Goal: Task Accomplishment & Management: Manage account settings

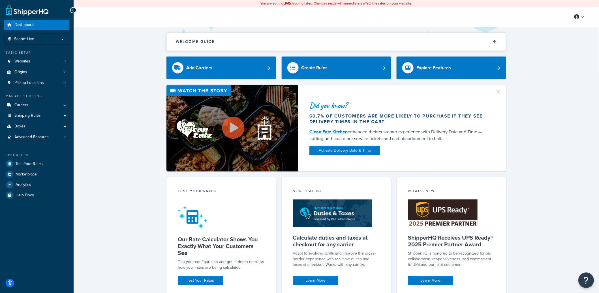
click at [589, 278] on button "Open Resource Center" at bounding box center [586, 281] width 16 height 16
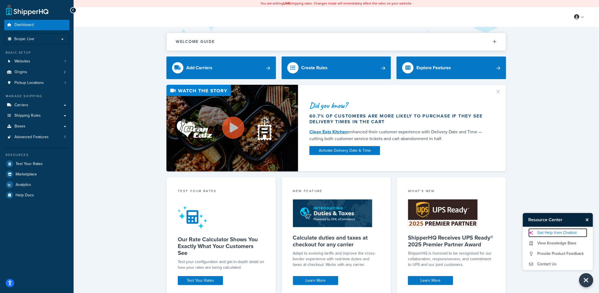
click at [538, 231] on link "Get Help from Chatbot" at bounding box center [557, 233] width 59 height 9
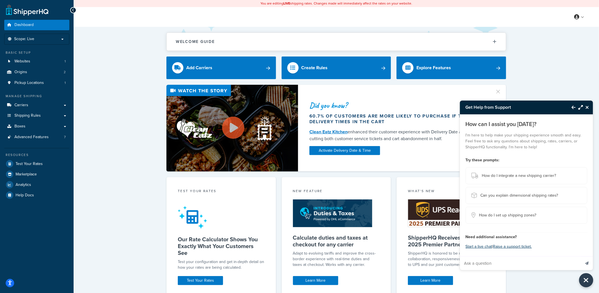
click at [587, 107] on icon "Close Resource Center" at bounding box center [586, 107] width 3 height 5
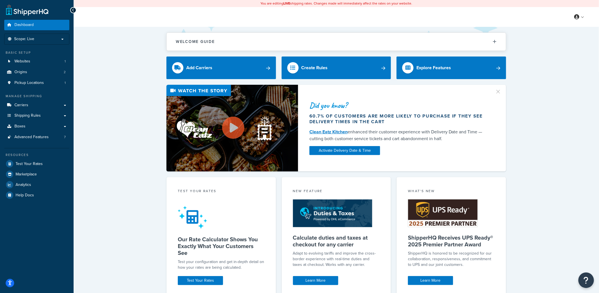
click at [585, 280] on icon "Open Resource Center" at bounding box center [585, 281] width 5 height 8
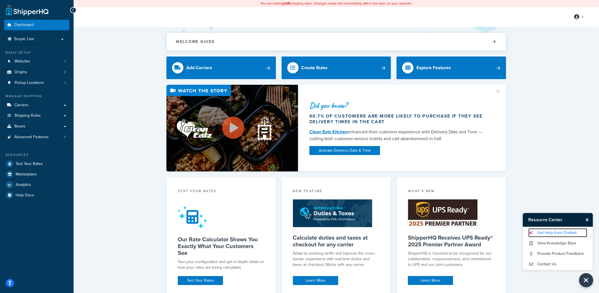
click at [549, 232] on link "Get Help from Chatbot" at bounding box center [557, 233] width 59 height 9
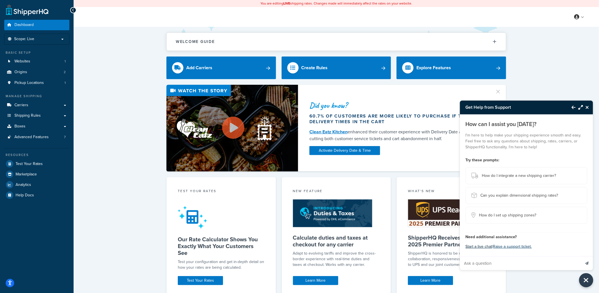
click at [480, 247] on button "Start a live chat" at bounding box center [478, 247] width 27 height 8
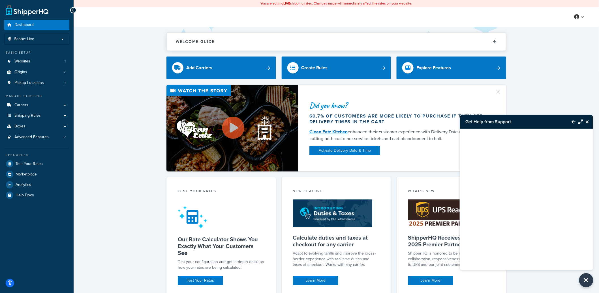
click at [588, 122] on icon "Close Resource Center" at bounding box center [586, 122] width 3 height 5
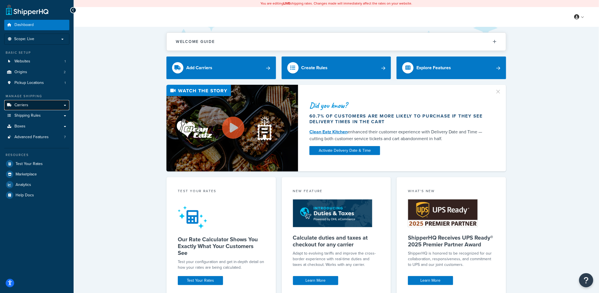
click at [57, 103] on link "Carriers" at bounding box center [36, 105] width 65 height 10
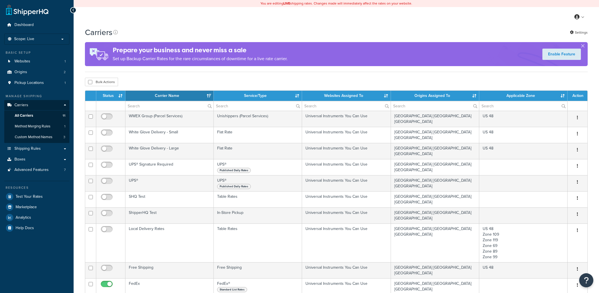
select select "15"
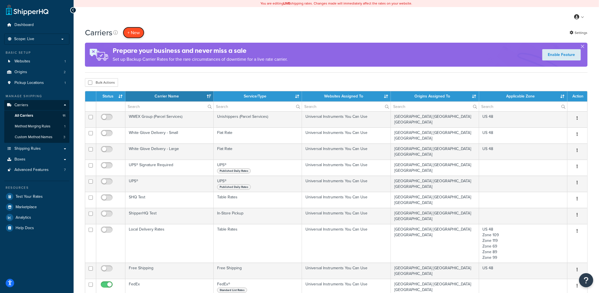
click at [136, 36] on button "+ New" at bounding box center [134, 33] width 22 height 12
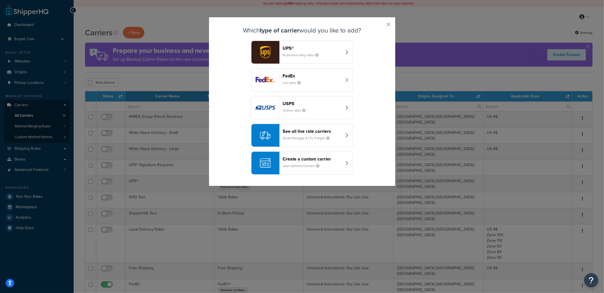
click at [312, 137] on small "Small Package & LTL Freight" at bounding box center [309, 138] width 52 height 5
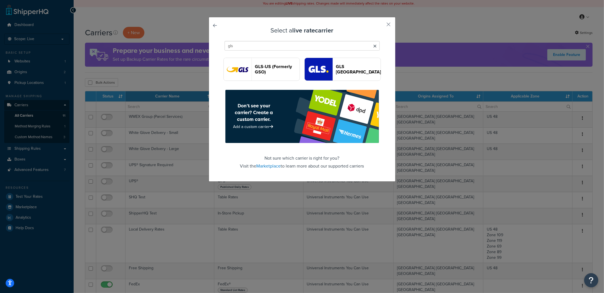
type input "gls"
click at [255, 73] on header "GLS-US (Formerly GSO)" at bounding box center [277, 69] width 44 height 11
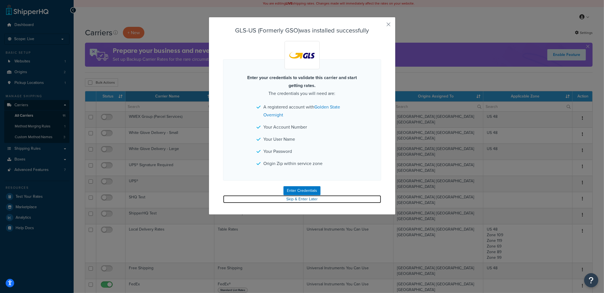
click at [298, 199] on link "Skip & Enter Later" at bounding box center [302, 200] width 158 height 8
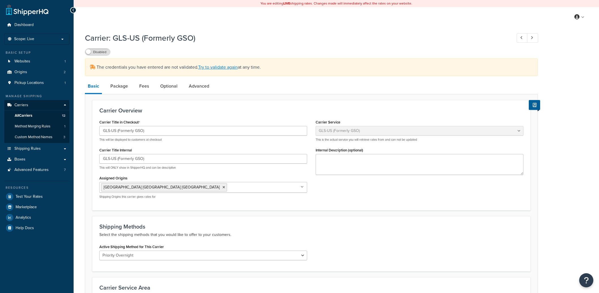
select select "gso"
click at [298, 199] on p "Shipping Origins this carrier gives rates for" at bounding box center [203, 197] width 208 height 4
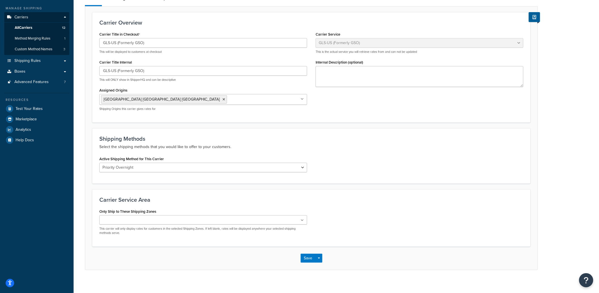
scroll to position [93, 0]
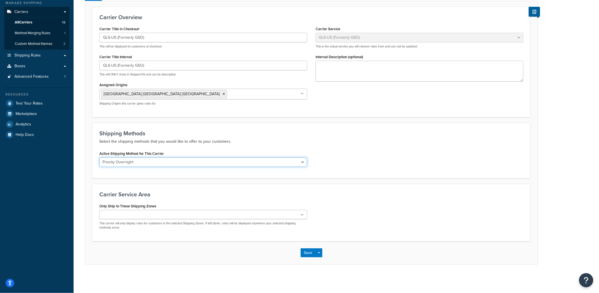
click at [198, 164] on select "Priority Overnight Early Priority Overnight Ground Saturday Delivery Early Satu…" at bounding box center [203, 163] width 208 height 10
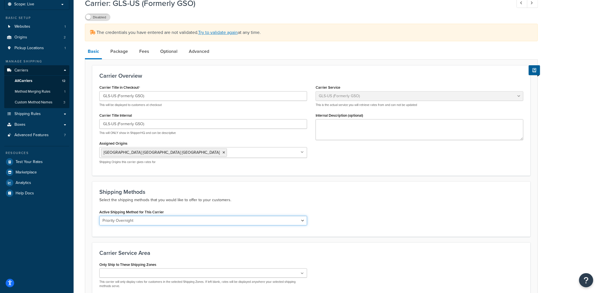
scroll to position [0, 0]
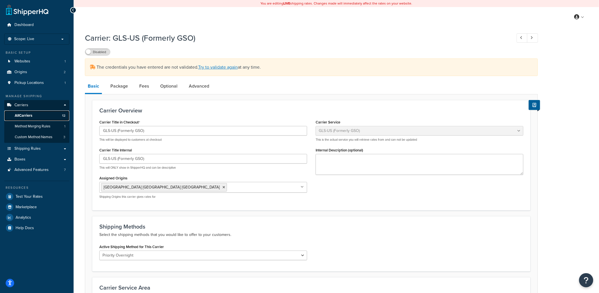
click at [36, 114] on link "All Carriers 12" at bounding box center [36, 116] width 65 height 10
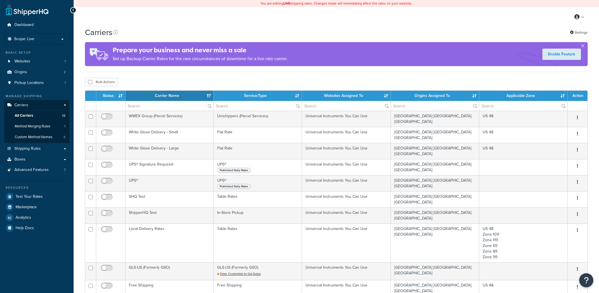
select select "15"
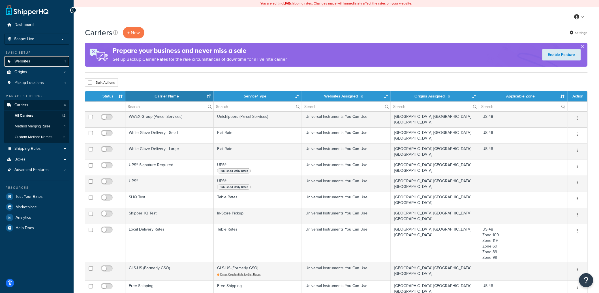
click at [53, 58] on link "Websites 1" at bounding box center [36, 61] width 65 height 10
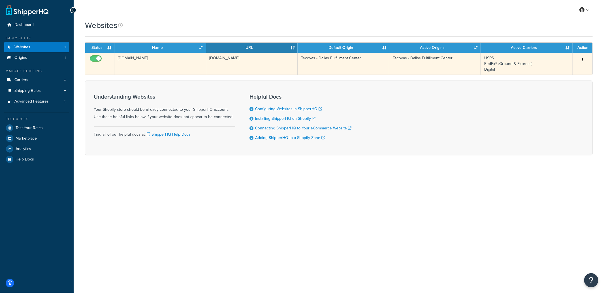
click at [238, 66] on td "[DOMAIN_NAME]" at bounding box center [252, 64] width 92 height 22
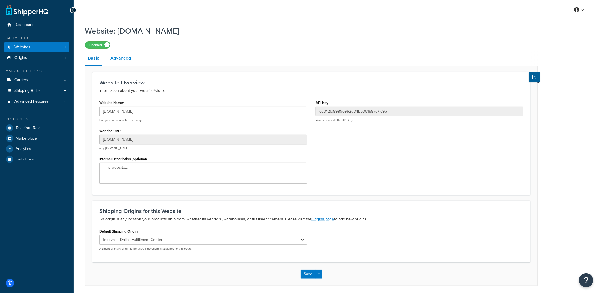
click at [128, 60] on link "Advanced" at bounding box center [121, 59] width 26 height 14
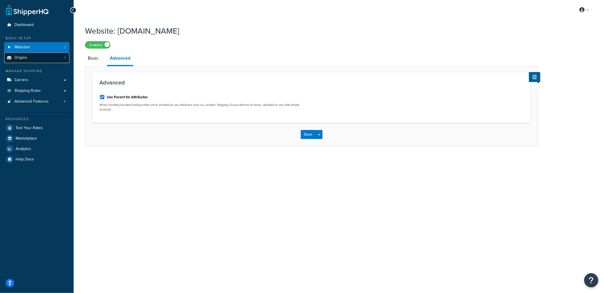
click at [45, 61] on link "Origins 1" at bounding box center [36, 58] width 65 height 10
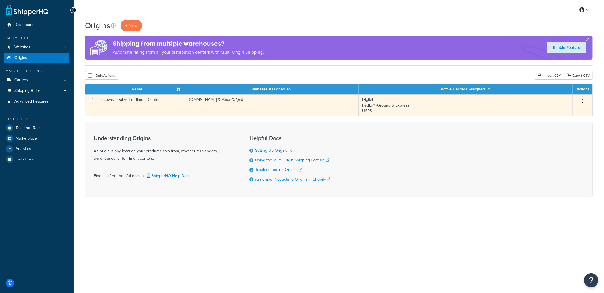
click at [206, 111] on td "tecovas-3.myshopify.com (Default Origin)" at bounding box center [270, 106] width 175 height 22
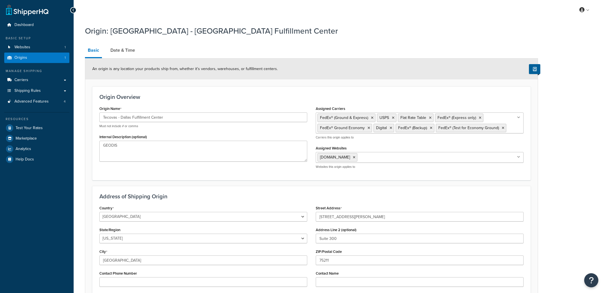
select select "43"
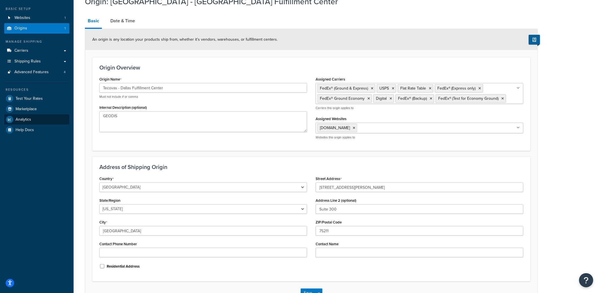
scroll to position [28, 0]
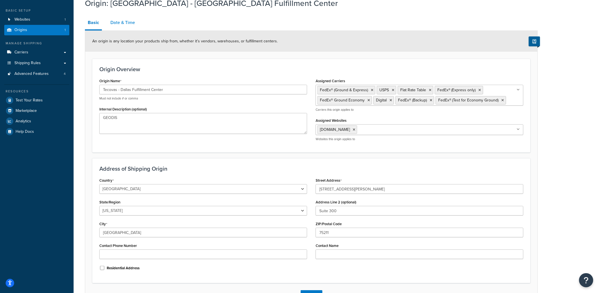
click at [127, 27] on link "Date & Time" at bounding box center [123, 23] width 30 height 14
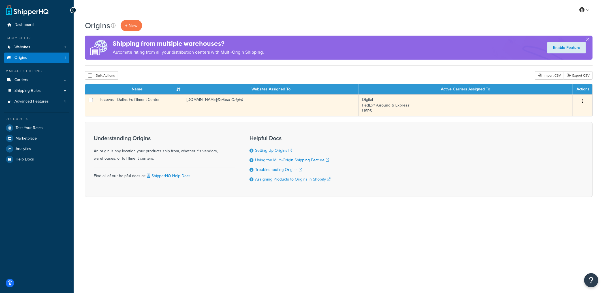
click at [215, 106] on td "[DOMAIN_NAME] (Default Origin)" at bounding box center [270, 106] width 175 height 22
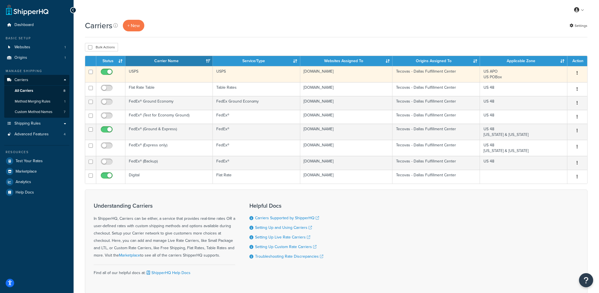
click at [578, 73] on icon "button" at bounding box center [577, 73] width 1 height 4
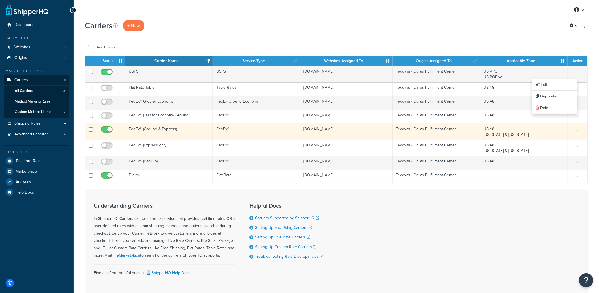
click at [578, 130] on icon "button" at bounding box center [577, 131] width 1 height 4
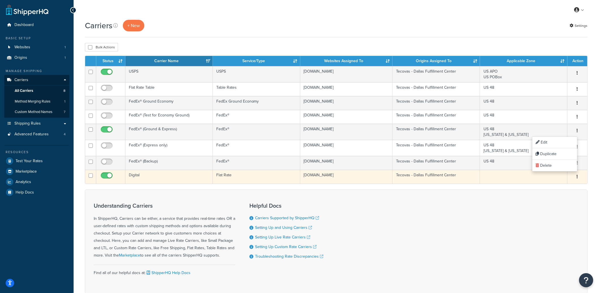
click at [577, 177] on icon "button" at bounding box center [577, 177] width 1 height 4
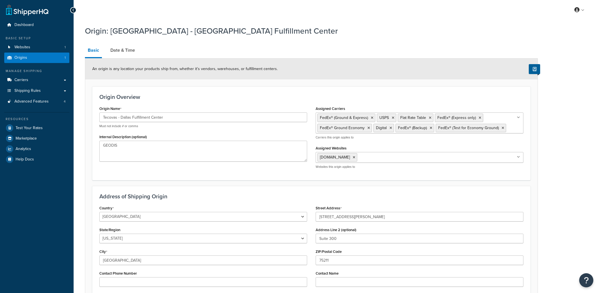
select select "43"
click at [134, 51] on link "Date & Time" at bounding box center [123, 51] width 30 height 14
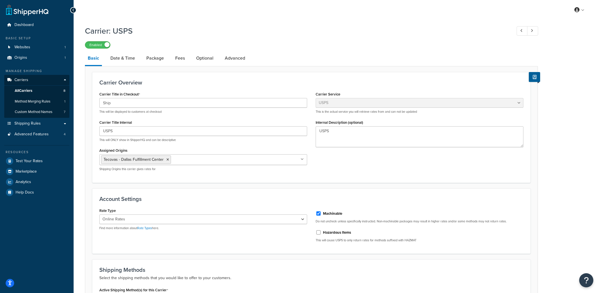
select select "usps"
select select "ONLINE"
click at [129, 62] on link "Date & Time" at bounding box center [123, 59] width 30 height 14
select select "MEd"
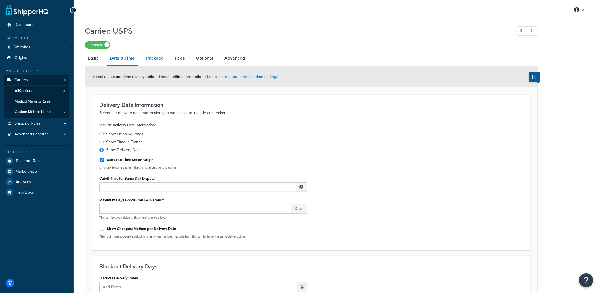
click at [154, 60] on link "Package" at bounding box center [154, 59] width 23 height 14
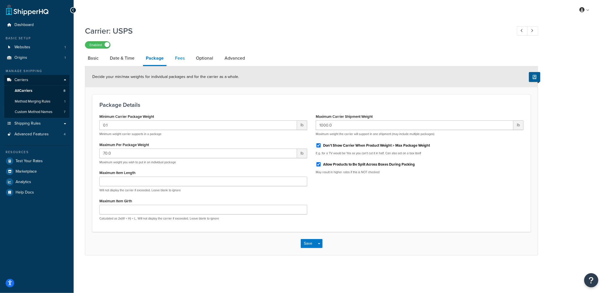
click at [181, 61] on link "Fees" at bounding box center [179, 59] width 15 height 14
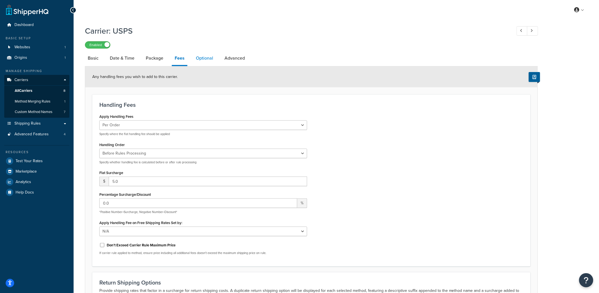
click at [198, 61] on link "Optional" at bounding box center [204, 59] width 23 height 14
select select "57508"
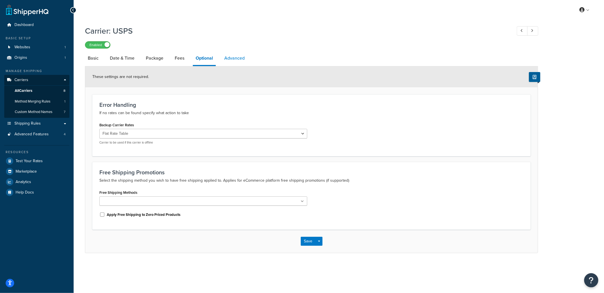
click at [233, 61] on link "Advanced" at bounding box center [234, 59] width 26 height 14
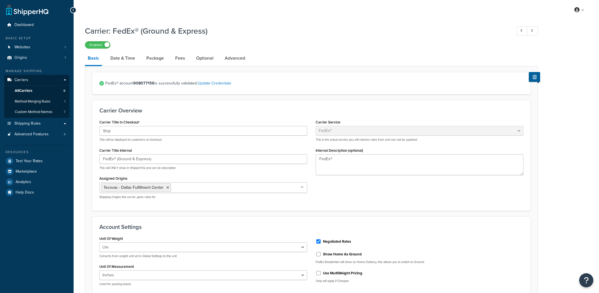
select select "fedEx"
select select "REGULAR_PICKUP"
select select "YOUR_PACKAGING"
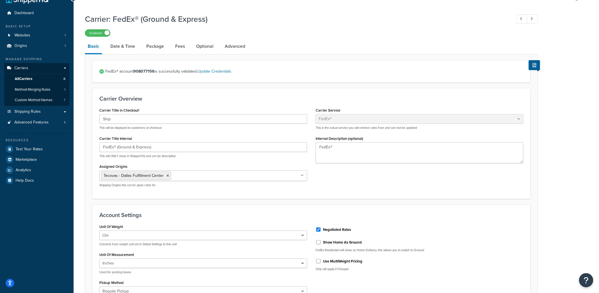
scroll to position [11, 0]
click at [133, 51] on link "Date & Time" at bounding box center [123, 47] width 30 height 14
select select "MEd"
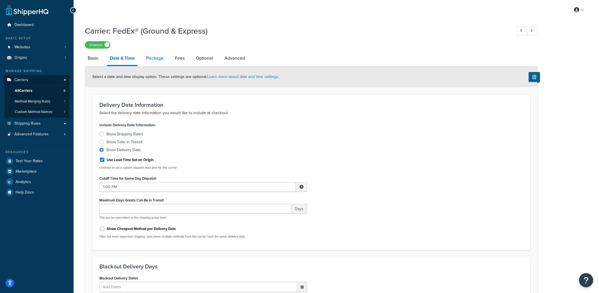
click at [160, 57] on link "Package" at bounding box center [154, 59] width 23 height 14
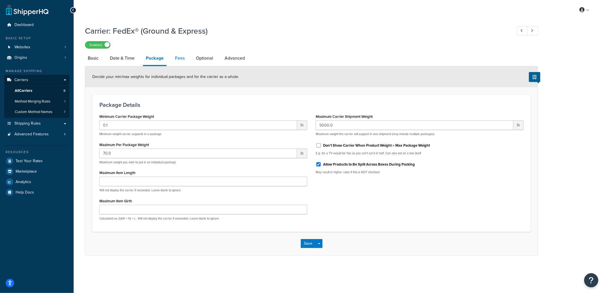
click at [180, 59] on link "Fees" at bounding box center [179, 59] width 15 height 14
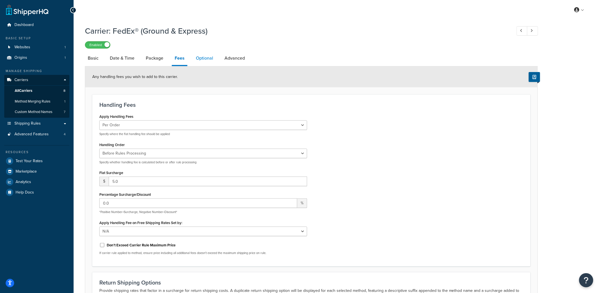
click at [204, 61] on link "Optional" at bounding box center [204, 59] width 23 height 14
select select "57508"
select select "residential"
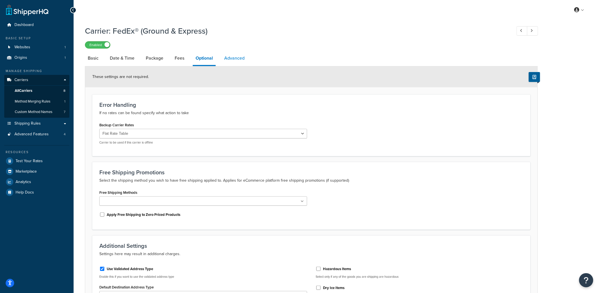
click at [231, 63] on link "Advanced" at bounding box center [234, 59] width 26 height 14
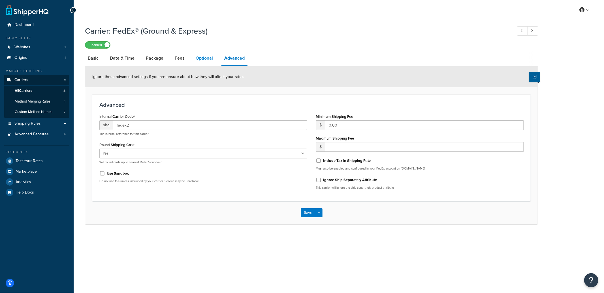
click at [197, 61] on link "Optional" at bounding box center [204, 59] width 23 height 14
select select "57508"
select select "residential"
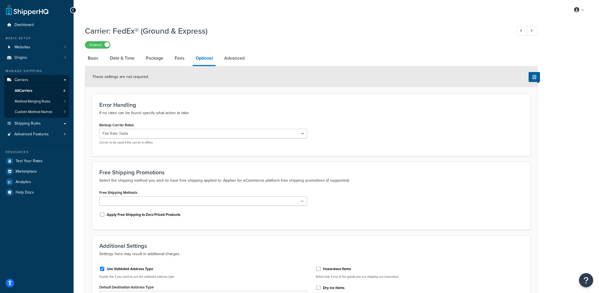
scroll to position [1, 0]
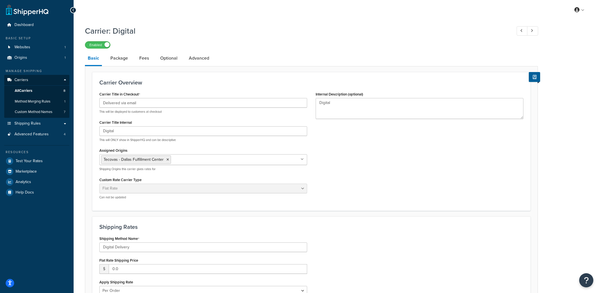
select select "flat"
click at [126, 65] on link "Package" at bounding box center [119, 59] width 23 height 14
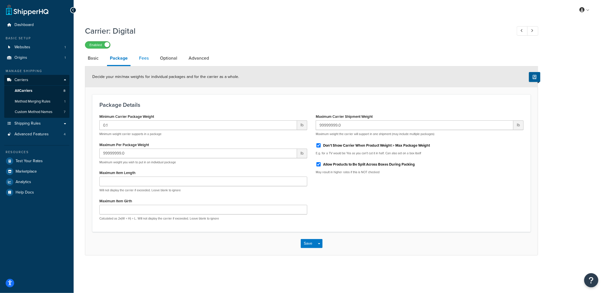
click at [139, 60] on link "Fees" at bounding box center [143, 59] width 15 height 14
select select "AFTER"
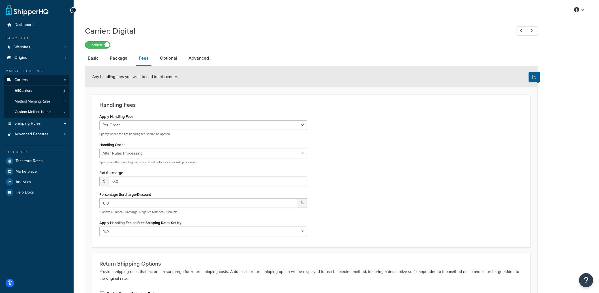
click at [170, 67] on div "Any handling fees you wish to add to this carrier." at bounding box center [311, 76] width 452 height 21
click at [171, 63] on link "Optional" at bounding box center [168, 59] width 23 height 14
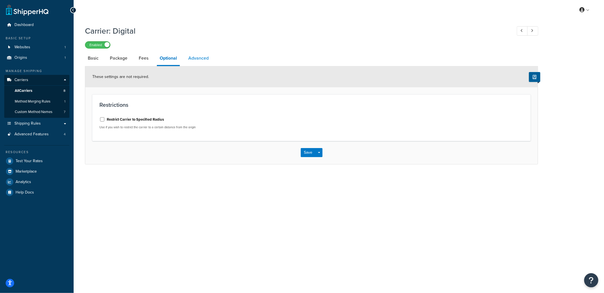
click at [207, 60] on link "Advanced" at bounding box center [198, 59] width 26 height 14
select select "false"
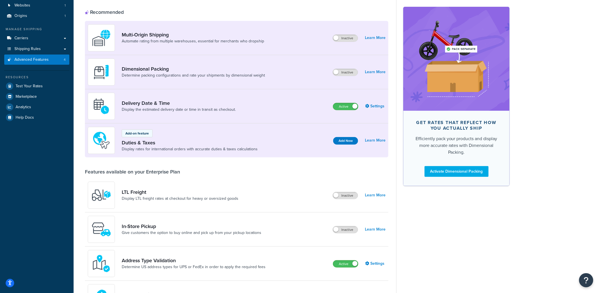
scroll to position [117, 0]
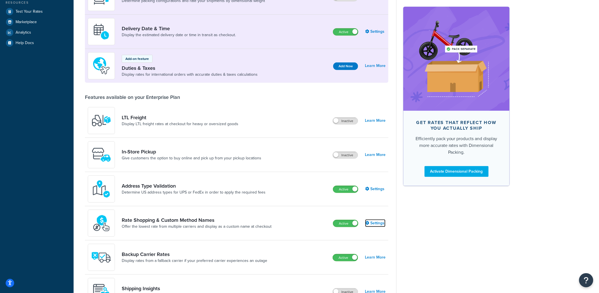
click at [372, 224] on link "Settings" at bounding box center [375, 224] width 20 height 8
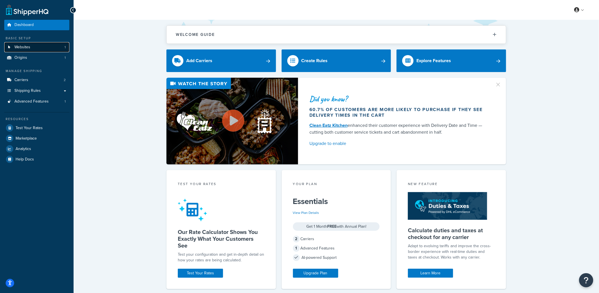
click at [15, 50] on link "Websites 1" at bounding box center [36, 47] width 65 height 10
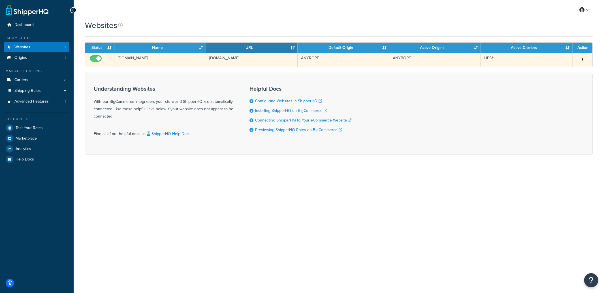
click at [134, 58] on td "[DOMAIN_NAME]" at bounding box center [160, 60] width 92 height 14
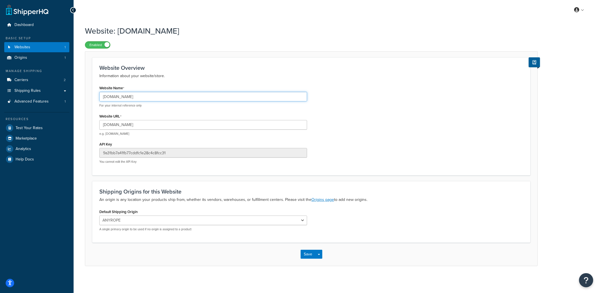
click at [110, 96] on input "anyrope.com" at bounding box center [203, 97] width 208 height 10
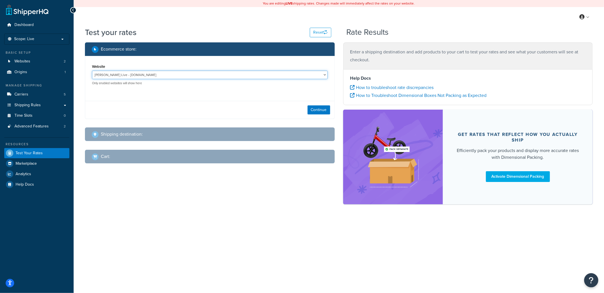
click at [177, 75] on select "Amys Live - www.amysgourmetapples.com amys.test - amys.test" at bounding box center [209, 75] width 235 height 8
click at [92, 71] on select "Amys Live - www.amysgourmetapples.com amys.test - amys.test" at bounding box center [209, 75] width 235 height 8
click at [320, 110] on button "Continue" at bounding box center [318, 110] width 23 height 9
select select "TX"
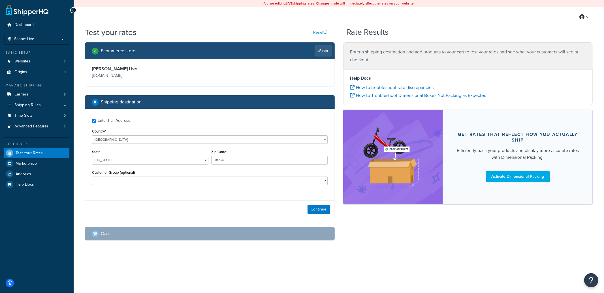
checkbox input "true"
type input "27909"
select select "NC"
select select "General"
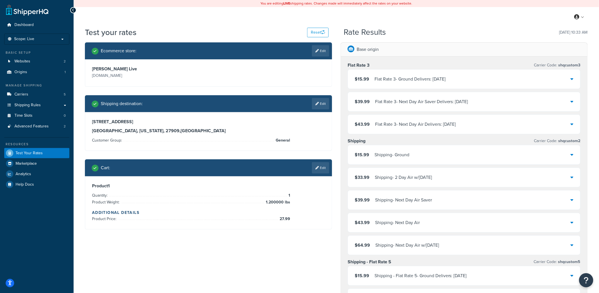
scroll to position [8, 0]
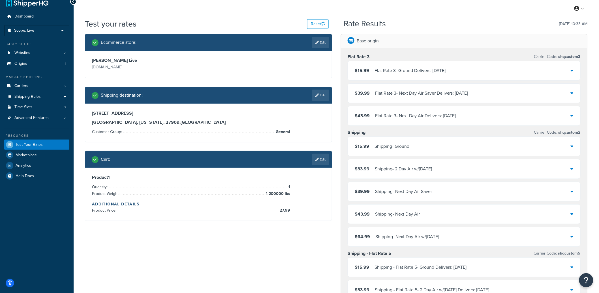
click at [446, 145] on div "$15.99 Shipping - Ground" at bounding box center [464, 146] width 232 height 19
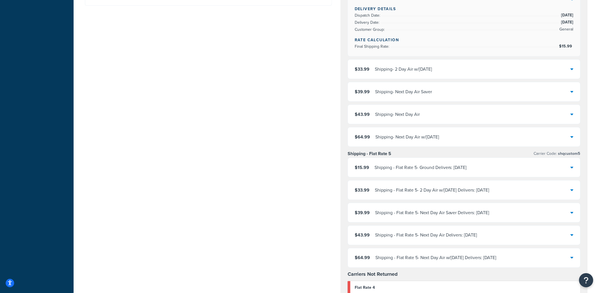
scroll to position [224, 0]
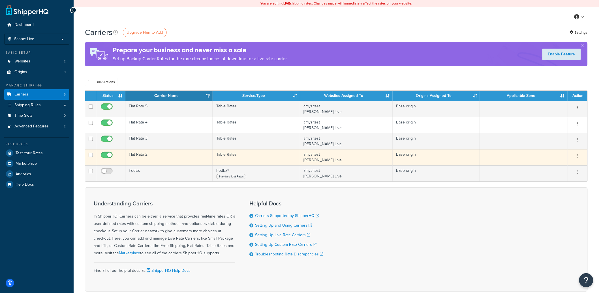
click at [161, 155] on td "Flat Rate 2" at bounding box center [168, 157] width 87 height 16
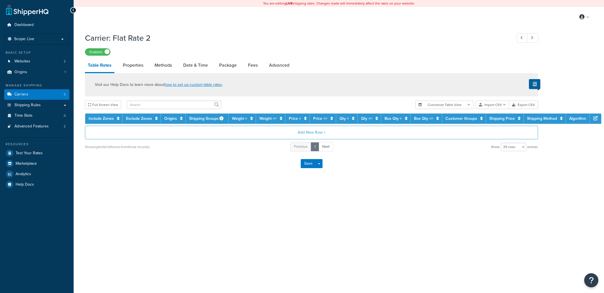
select select "25"
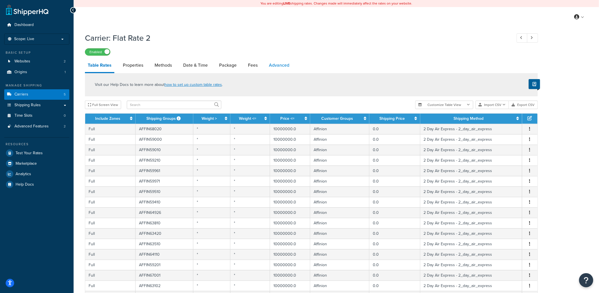
click at [275, 65] on link "Advanced" at bounding box center [279, 66] width 26 height 14
select select "false"
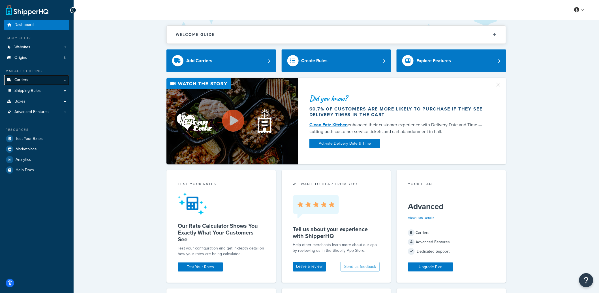
click at [48, 83] on link "Carriers" at bounding box center [36, 80] width 65 height 10
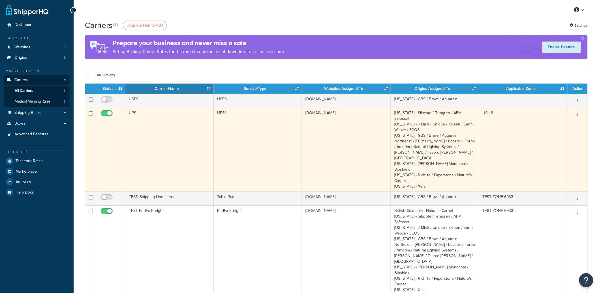
click at [166, 134] on td "UPS" at bounding box center [169, 150] width 88 height 84
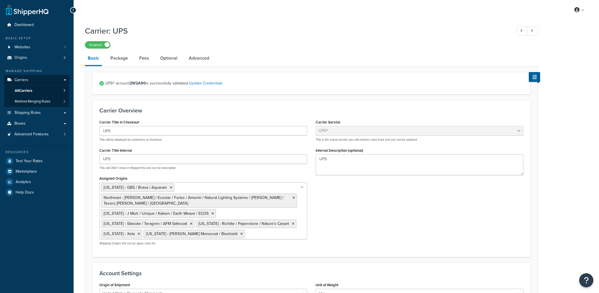
select select "ups"
click at [168, 59] on link "Optional" at bounding box center [168, 59] width 23 height 14
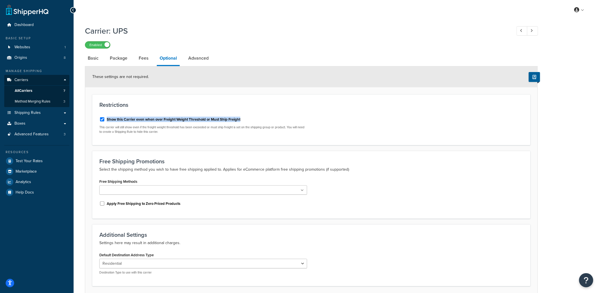
drag, startPoint x: 249, startPoint y: 115, endPoint x: 243, endPoint y: 120, distance: 7.9
click at [243, 120] on div "Show this Carrier even when over Freight Weight Threshold or Must Ship Freight" at bounding box center [203, 119] width 208 height 8
copy label "Show this Carrier even when over Freight Weight Threshold or Must Ship Freight"
click at [44, 43] on link "Websites 1" at bounding box center [36, 47] width 65 height 10
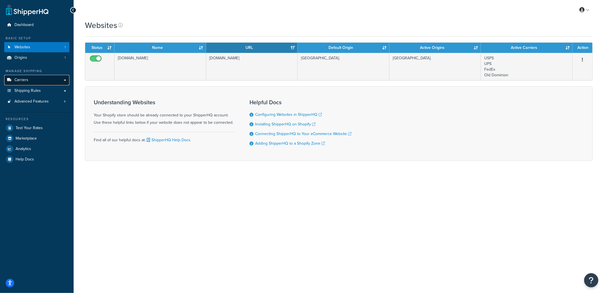
click at [31, 76] on link "Carriers" at bounding box center [36, 80] width 65 height 10
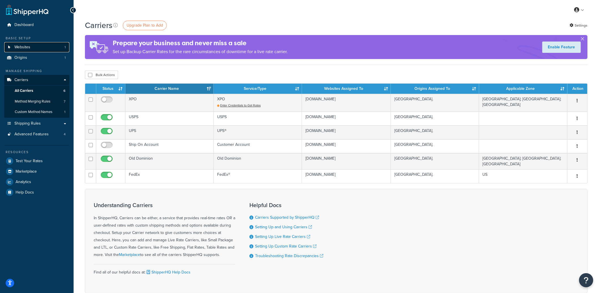
click at [45, 47] on link "Websites 1" at bounding box center [36, 47] width 65 height 10
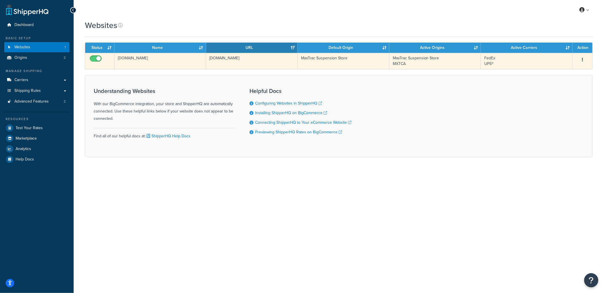
click at [203, 65] on td "[DOMAIN_NAME]" at bounding box center [160, 61] width 92 height 16
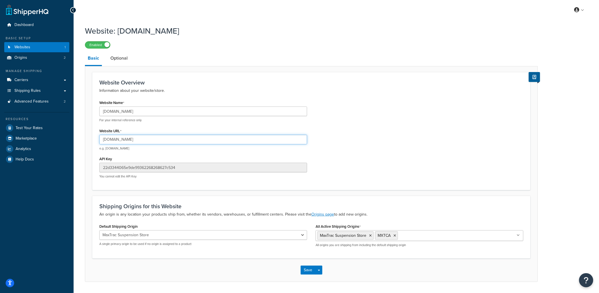
click at [120, 143] on input "[DOMAIN_NAME]" at bounding box center [203, 140] width 208 height 10
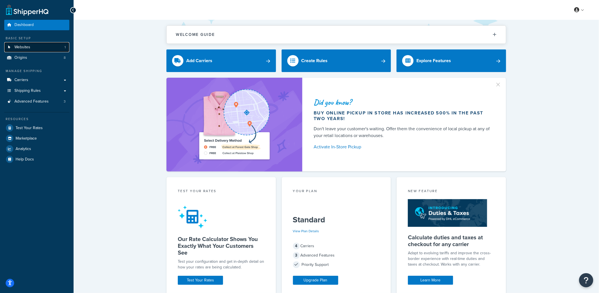
click at [47, 49] on link "Websites 1" at bounding box center [36, 47] width 65 height 10
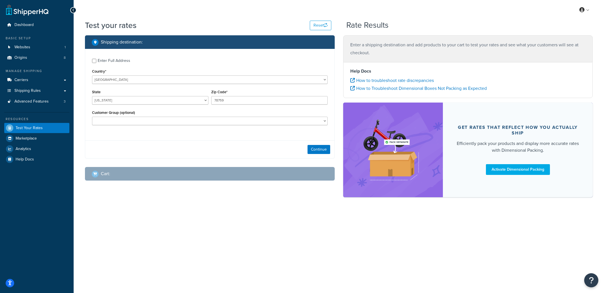
select select "[GEOGRAPHIC_DATA]"
checkbox input "true"
type input "96744"
select select "HI"
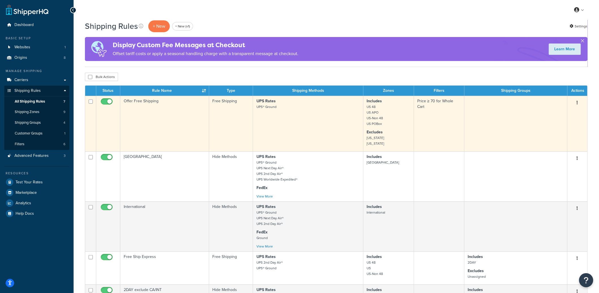
click at [162, 108] on td "Offer Free Shipping" at bounding box center [164, 124] width 89 height 56
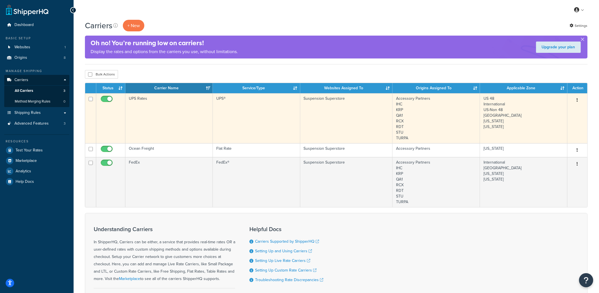
click at [185, 107] on td "UPS Rates" at bounding box center [168, 118] width 87 height 50
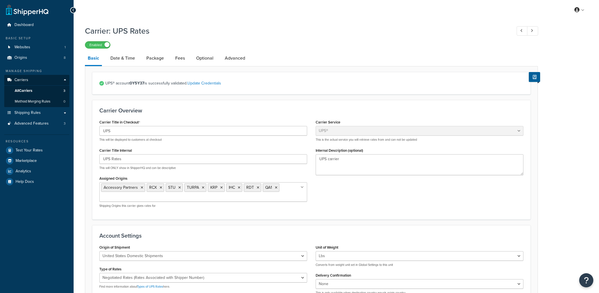
select select "ups"
click at [198, 57] on link "Optional" at bounding box center [204, 59] width 23 height 14
select select "residential"
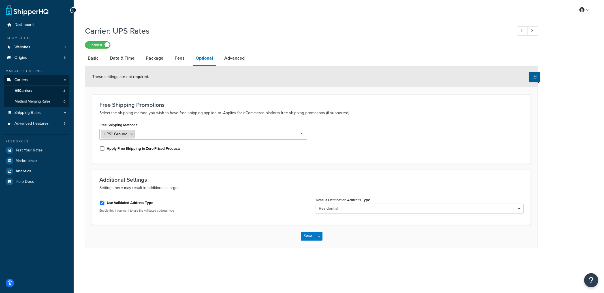
click at [132, 134] on icon at bounding box center [131, 134] width 3 height 3
click at [385, 153] on div "Free Shipping Methods UPS 2nd Day Air® UPS Next Day Air® UPS Worldwide Expedite…" at bounding box center [311, 138] width 432 height 34
click at [321, 234] on button "Save Dropdown" at bounding box center [319, 235] width 7 height 9
click at [322, 243] on button "Save and Edit" at bounding box center [321, 246] width 41 height 12
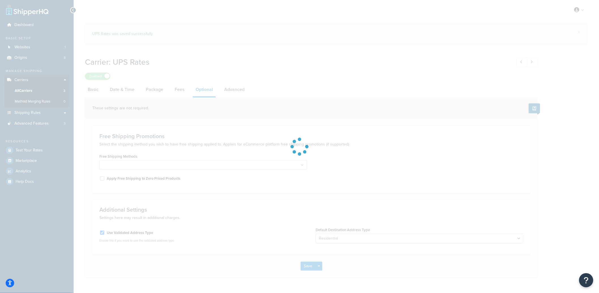
select select "residential"
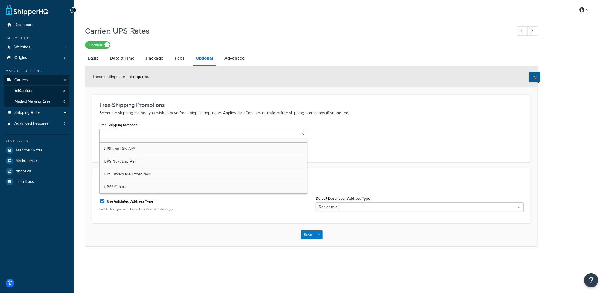
click at [136, 131] on input "Free Shipping Methods" at bounding box center [126, 134] width 50 height 6
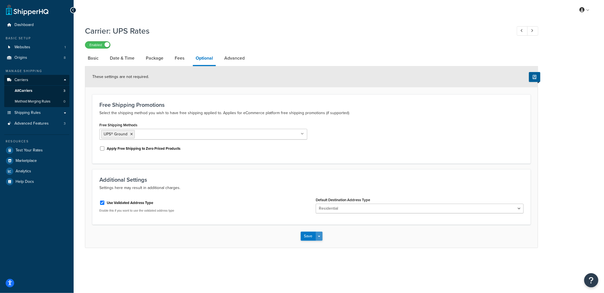
click at [321, 236] on button "Save Dropdown" at bounding box center [319, 236] width 7 height 9
click at [322, 246] on button "Save and Edit" at bounding box center [321, 247] width 41 height 12
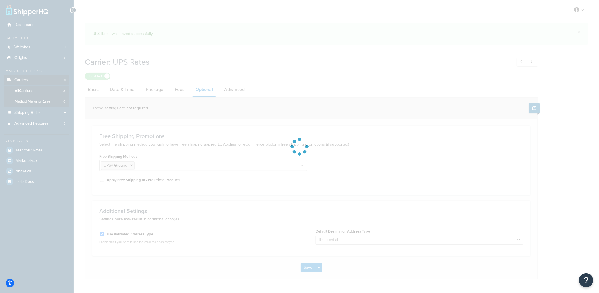
select select "residential"
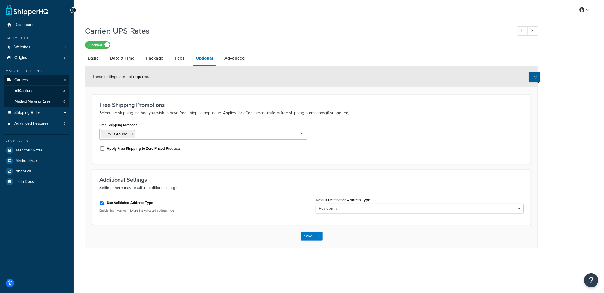
click at [134, 106] on h3 "Free Shipping Promotions" at bounding box center [311, 105] width 424 height 6
copy h3 "Free Shipping Promotions"
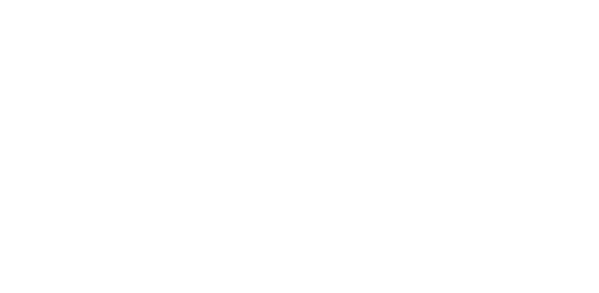
select select "SHIPPING_GROUP"
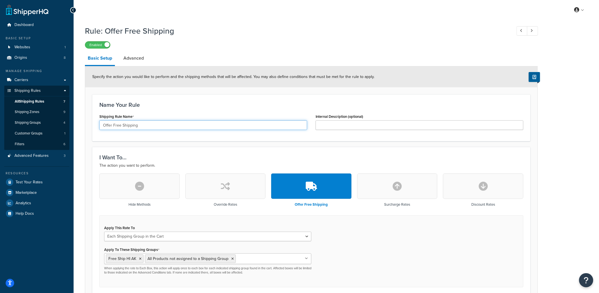
click at [128, 127] on input "Offer Free Shipping" at bounding box center [203, 126] width 208 height 10
click at [50, 104] on link "All Shipping Rules 7" at bounding box center [36, 101] width 65 height 10
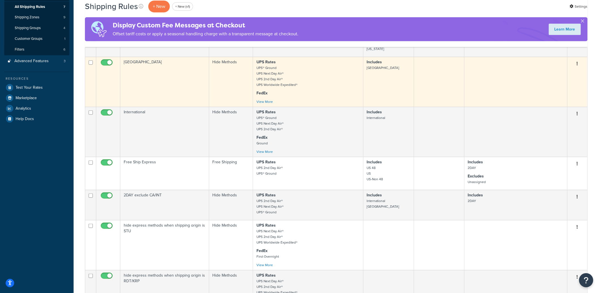
scroll to position [177, 0]
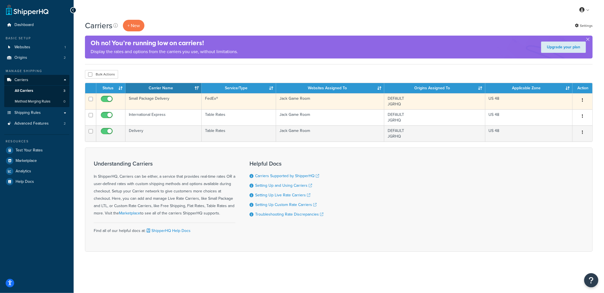
click at [583, 100] on button "button" at bounding box center [582, 100] width 8 height 9
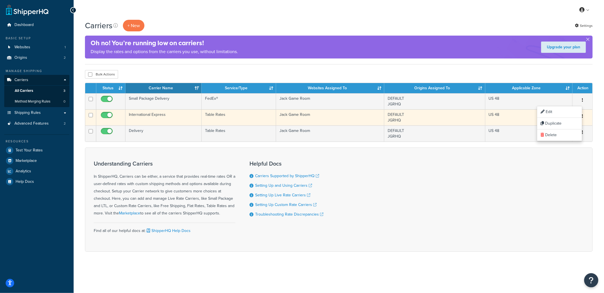
click at [584, 117] on button "button" at bounding box center [582, 116] width 8 height 9
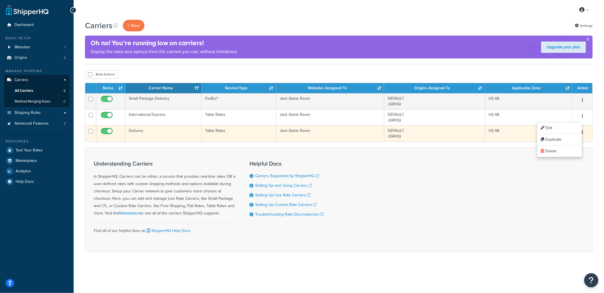
click at [584, 134] on button "button" at bounding box center [582, 132] width 8 height 9
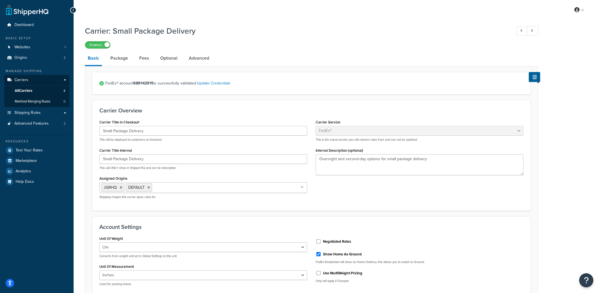
select select "fedEx"
select select "REGULAR_PICKUP"
select select "YOUR_PACKAGING"
click at [203, 57] on link "Advanced" at bounding box center [199, 59] width 26 height 14
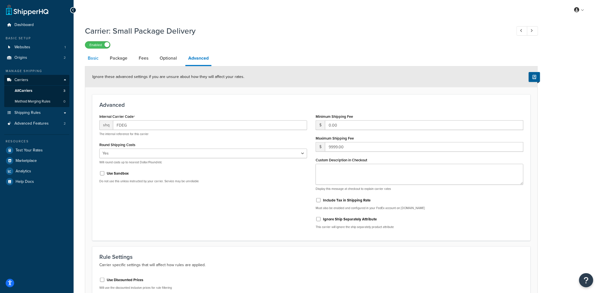
click at [94, 59] on link "Basic" at bounding box center [93, 59] width 16 height 14
select select "fedEx"
select select "REGULAR_PICKUP"
select select "YOUR_PACKAGING"
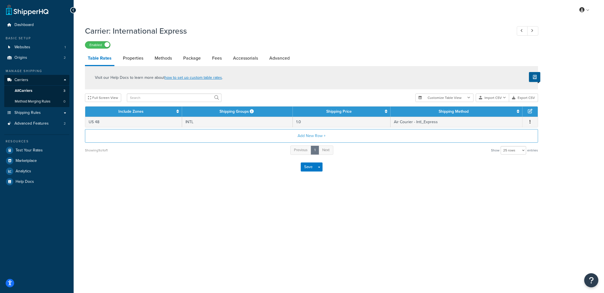
select select "25"
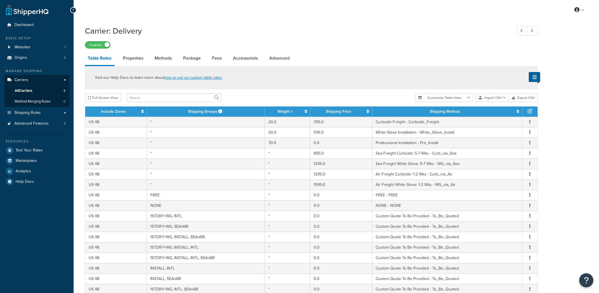
select select "25"
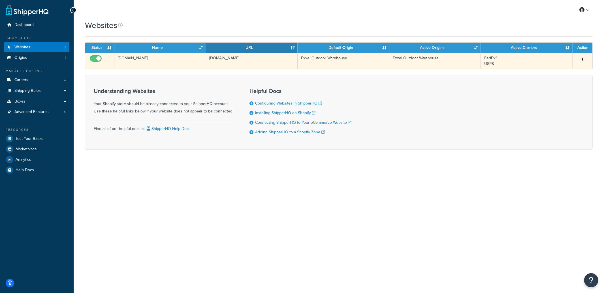
click at [235, 61] on td "h1dpcq-ih.myshopify.com" at bounding box center [252, 61] width 92 height 16
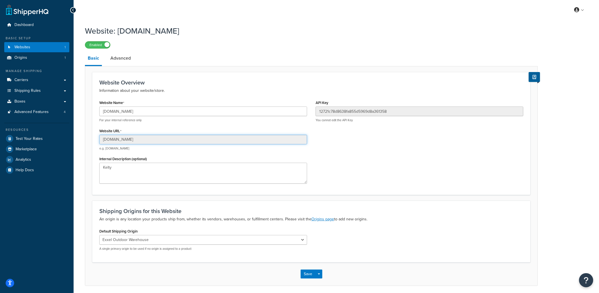
click at [121, 139] on input "h1dpcq-ih.myshopify.com" at bounding box center [203, 140] width 208 height 10
click at [121, 139] on input "[DOMAIN_NAME]" at bounding box center [203, 140] width 208 height 10
click at [50, 91] on link "Shipping Rules" at bounding box center [36, 91] width 65 height 10
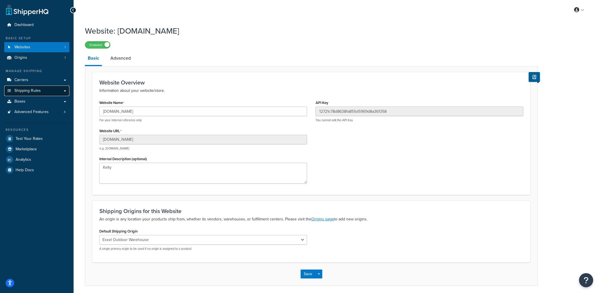
click at [50, 91] on link "Shipping Rules" at bounding box center [36, 91] width 65 height 10
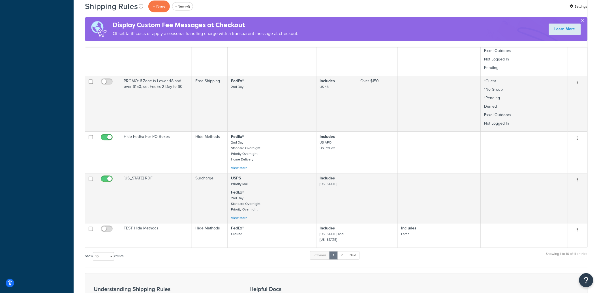
scroll to position [443, 0]
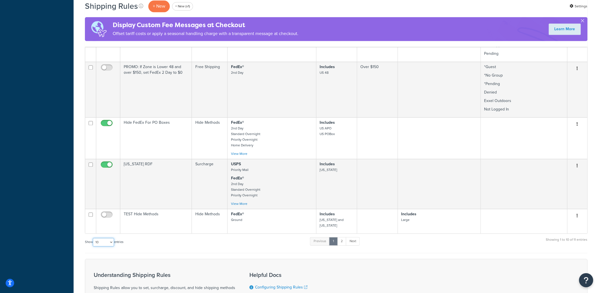
click at [110, 239] on select "10 15 25 50 100 1000" at bounding box center [103, 243] width 21 height 8
select select "25"
click at [93, 239] on select "10 15 25 50 100 1000" at bounding box center [103, 243] width 21 height 8
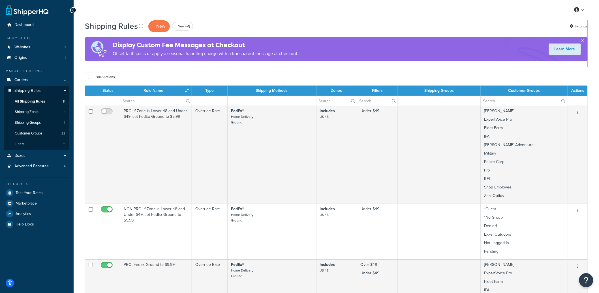
scroll to position [295, 0]
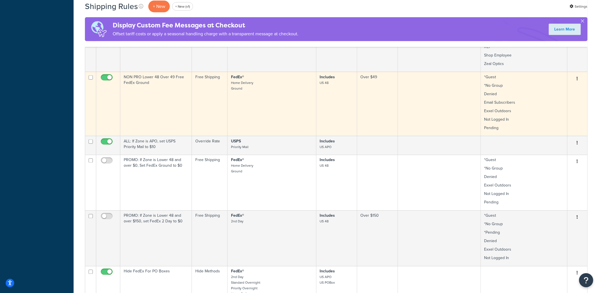
click at [162, 116] on td "NON PRO Lower 48 Over 49 Free FedEx Ground" at bounding box center [156, 104] width 72 height 64
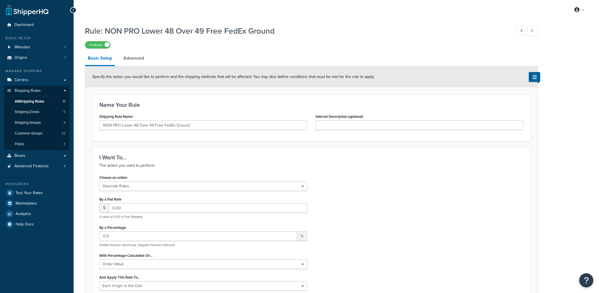
select select "OVERRIDE"
select select "LOCATION"
click at [149, 124] on input "NON PRO Lower 48 Over 49 Free FedEx Ground" at bounding box center [203, 126] width 208 height 10
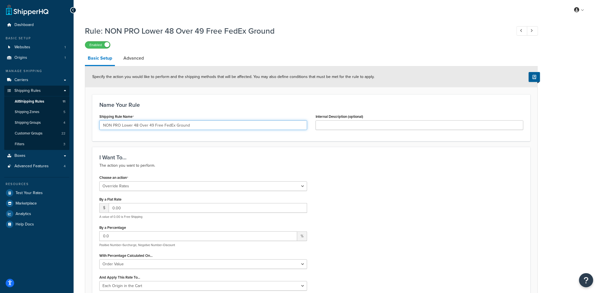
click at [141, 128] on input "NON PRO Lower 48 Over 49 Free FedEx Ground" at bounding box center [203, 126] width 208 height 10
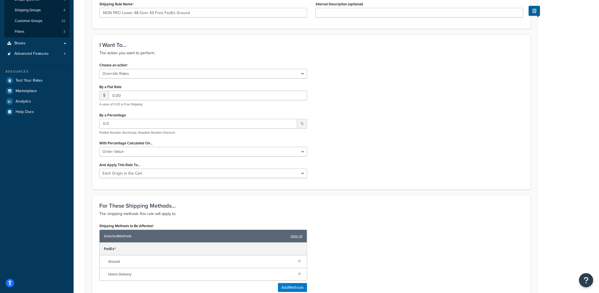
scroll to position [74, 0]
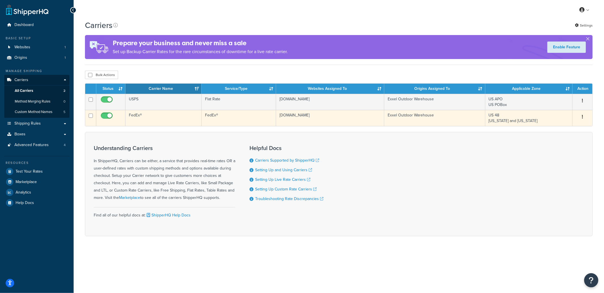
click at [215, 121] on td "FedEx®" at bounding box center [238, 118] width 74 height 16
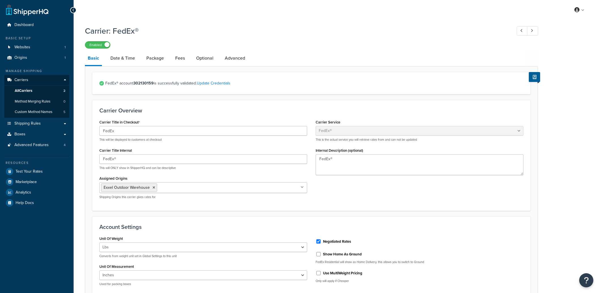
select select "fedEx"
select select "REGULAR_PICKUP"
select select "YOUR_PACKAGING"
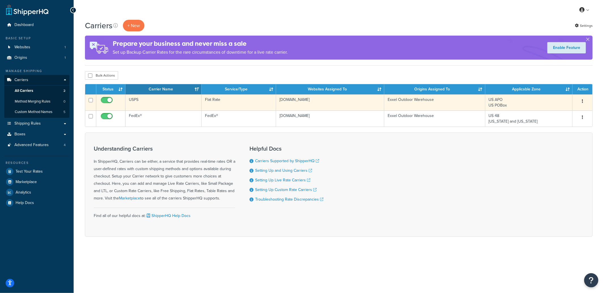
click at [217, 107] on td "Flat Rate" at bounding box center [238, 103] width 74 height 16
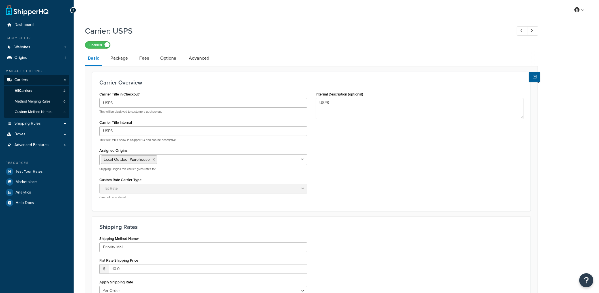
select select "flat"
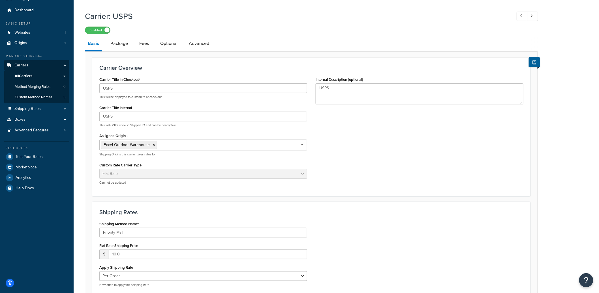
scroll to position [86, 0]
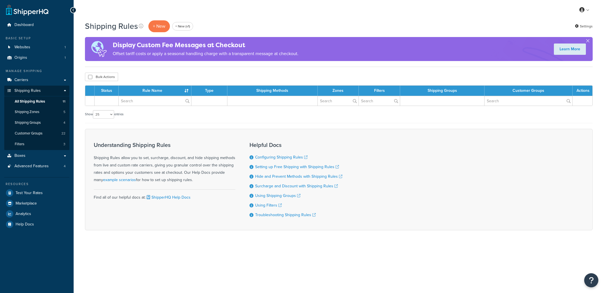
select select "25"
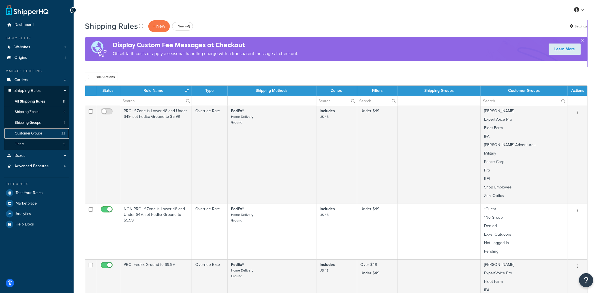
click at [33, 136] on span "Customer Groups" at bounding box center [29, 133] width 28 height 5
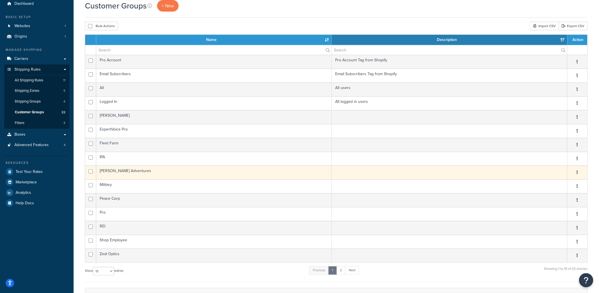
scroll to position [32, 0]
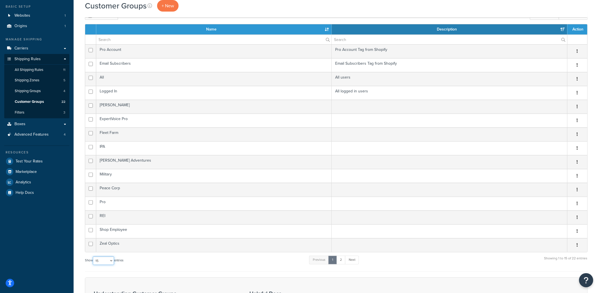
click at [107, 264] on select "10 15 25 50 100" at bounding box center [103, 261] width 21 height 8
select select "50"
click at [93, 265] on select "10 15 25 50 100" at bounding box center [103, 261] width 21 height 8
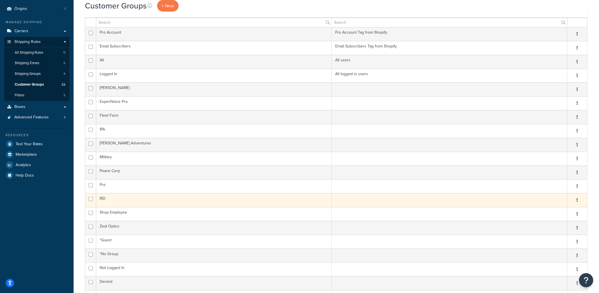
scroll to position [48, 0]
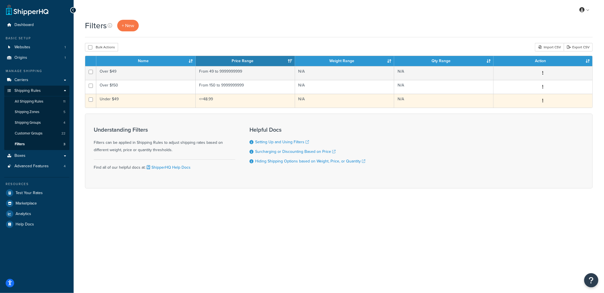
click at [171, 104] on td "Under $49" at bounding box center [145, 101] width 99 height 14
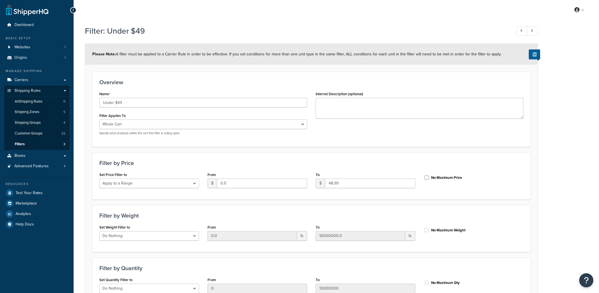
select select "range"
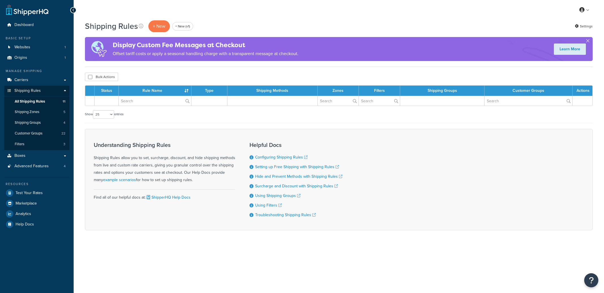
select select "25"
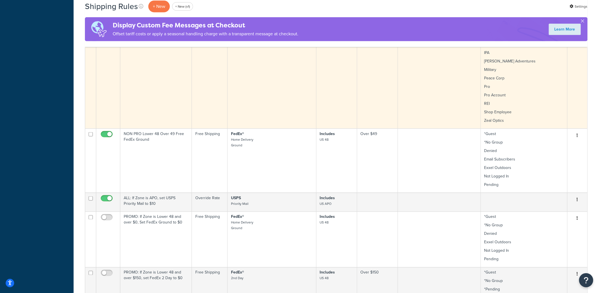
scroll to position [207, 0]
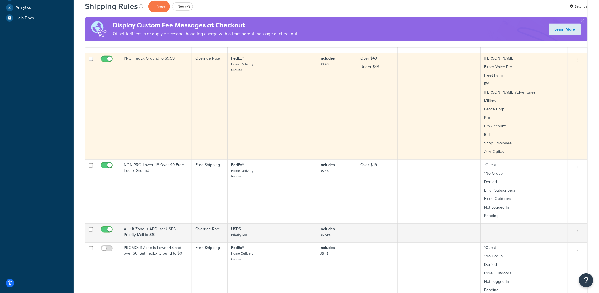
click at [161, 107] on td "PRO: FedEx Ground to $9.99" at bounding box center [156, 106] width 72 height 107
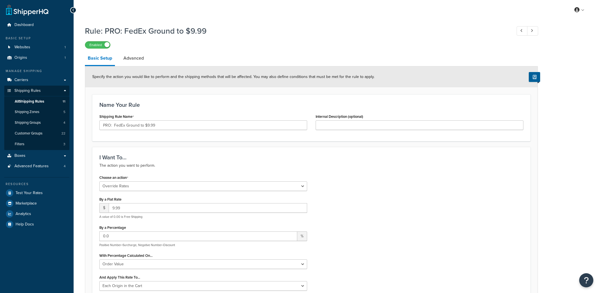
select select "OVERRIDE"
select select "LOCATION"
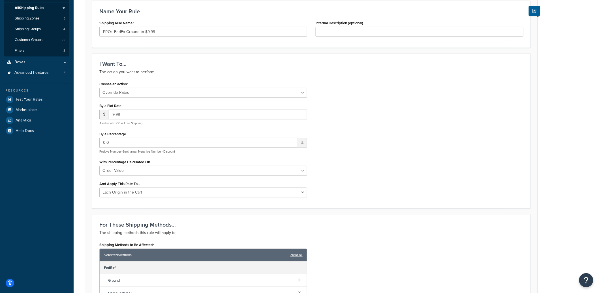
scroll to position [89, 0]
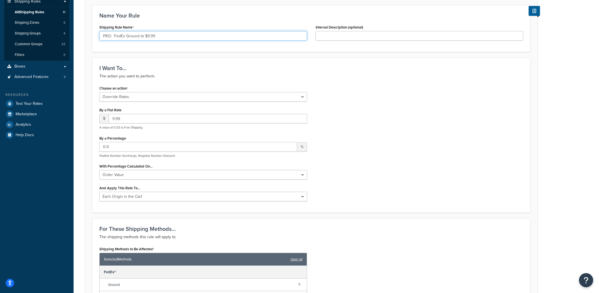
click at [113, 37] on input "PRO: FedEx Ground to $9.99" at bounding box center [203, 36] width 208 height 10
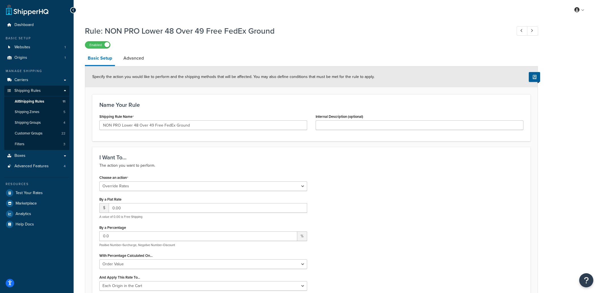
select select "OVERRIDE"
select select "LOCATION"
